Goal: Task Accomplishment & Management: Use online tool/utility

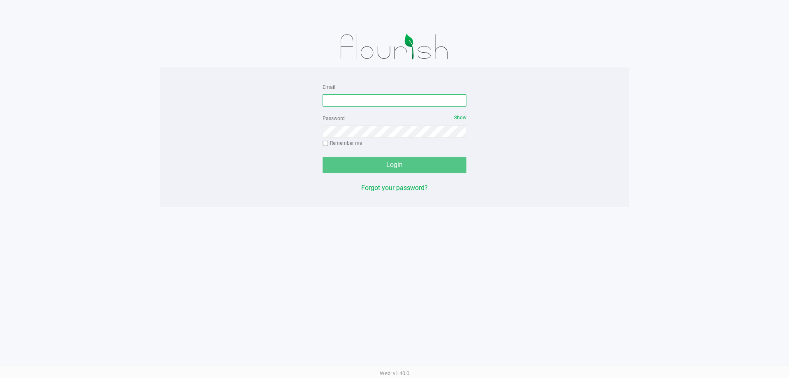
click at [383, 101] on input "Email" at bounding box center [394, 100] width 144 height 12
type input "[EMAIL_ADDRESS][DOMAIN_NAME]"
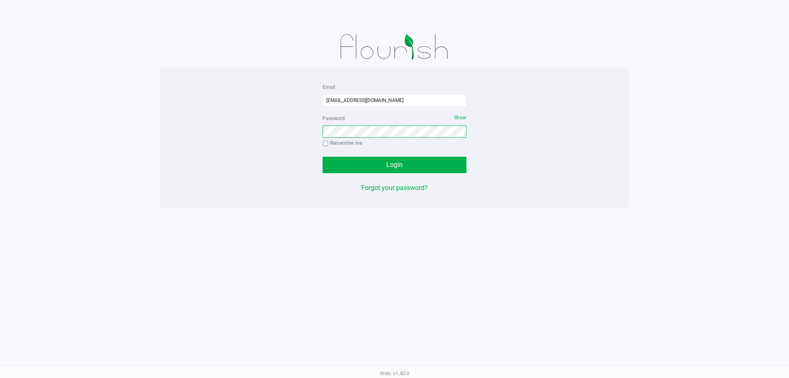
click at [322, 157] on button "Login" at bounding box center [394, 165] width 144 height 16
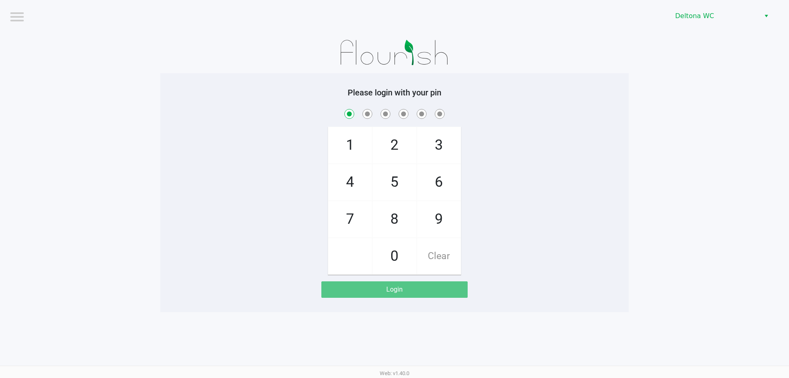
checkbox input "true"
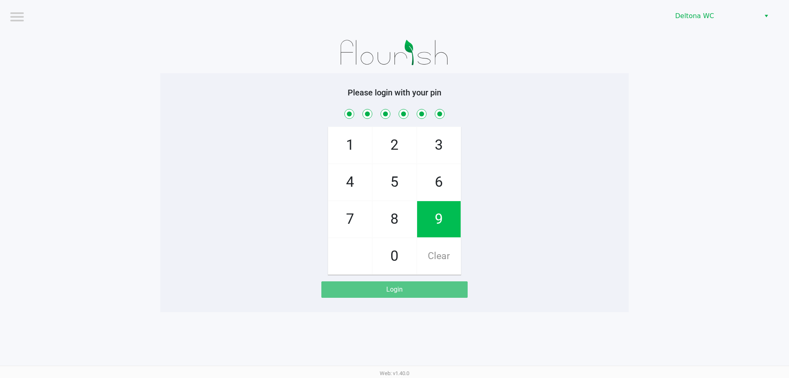
checkbox input "true"
